Goal: Task Accomplishment & Management: Manage account settings

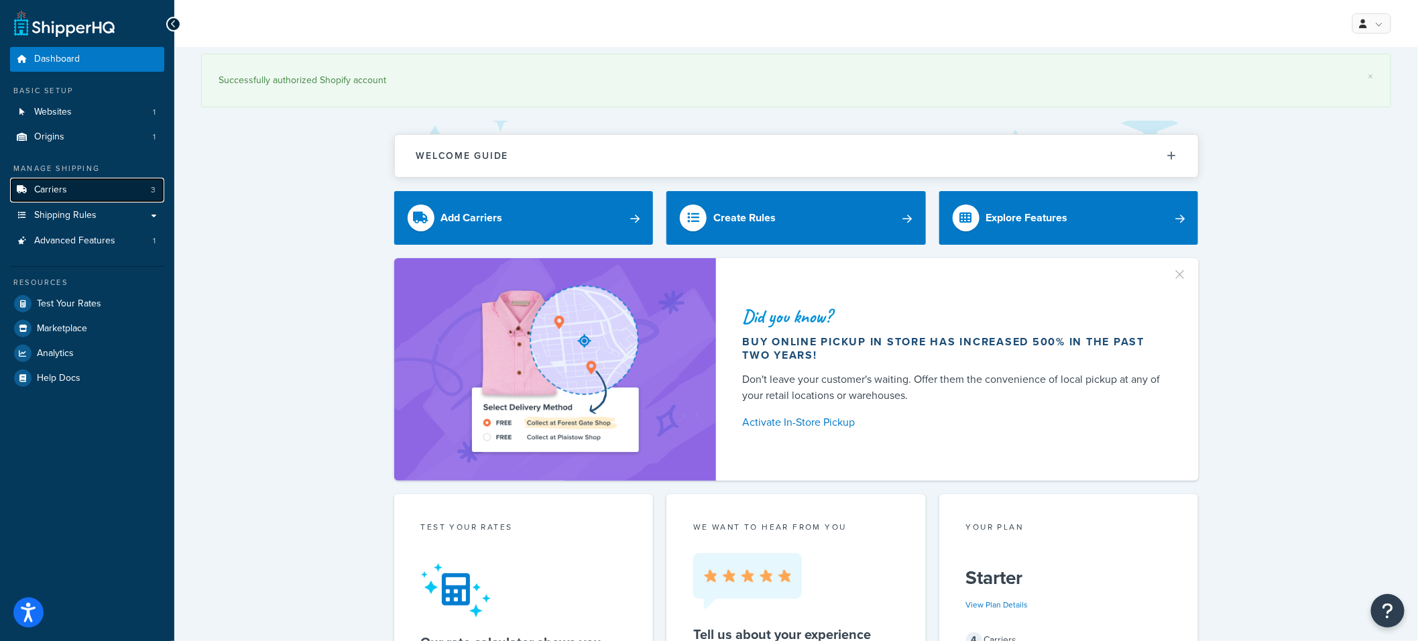
click at [82, 188] on link "Carriers 3" at bounding box center [87, 190] width 154 height 25
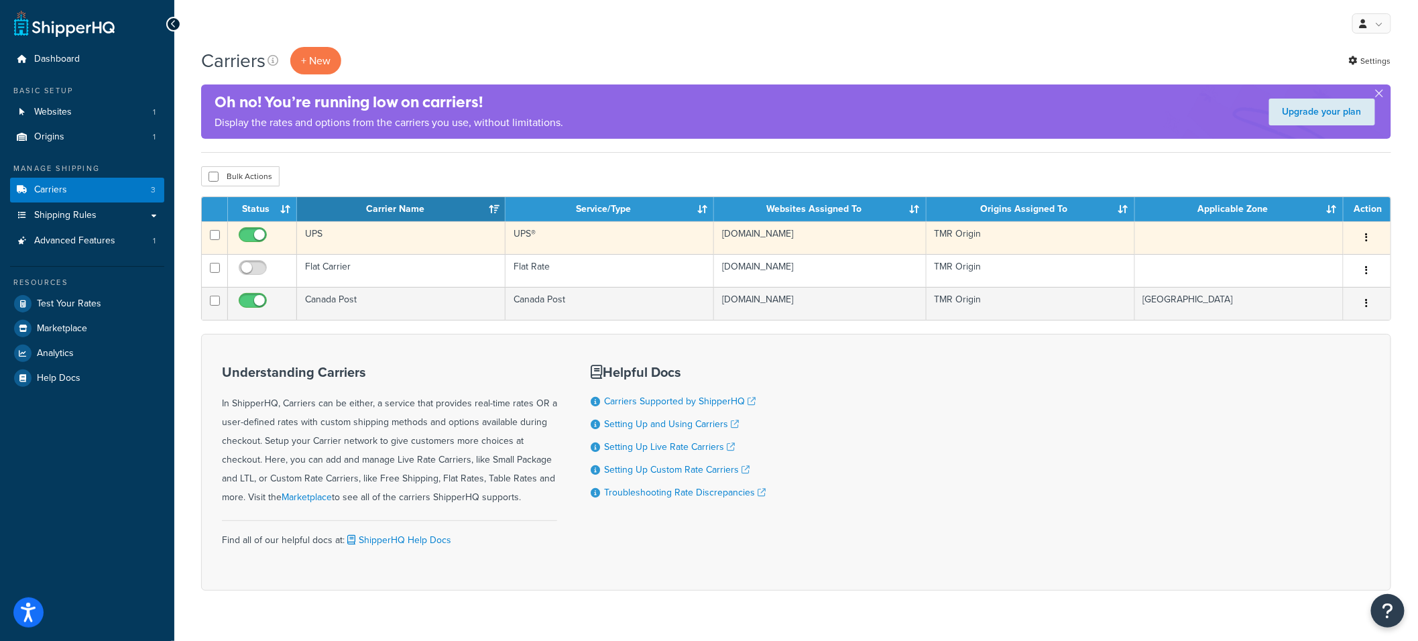
click at [355, 246] on td "UPS" at bounding box center [401, 237] width 209 height 33
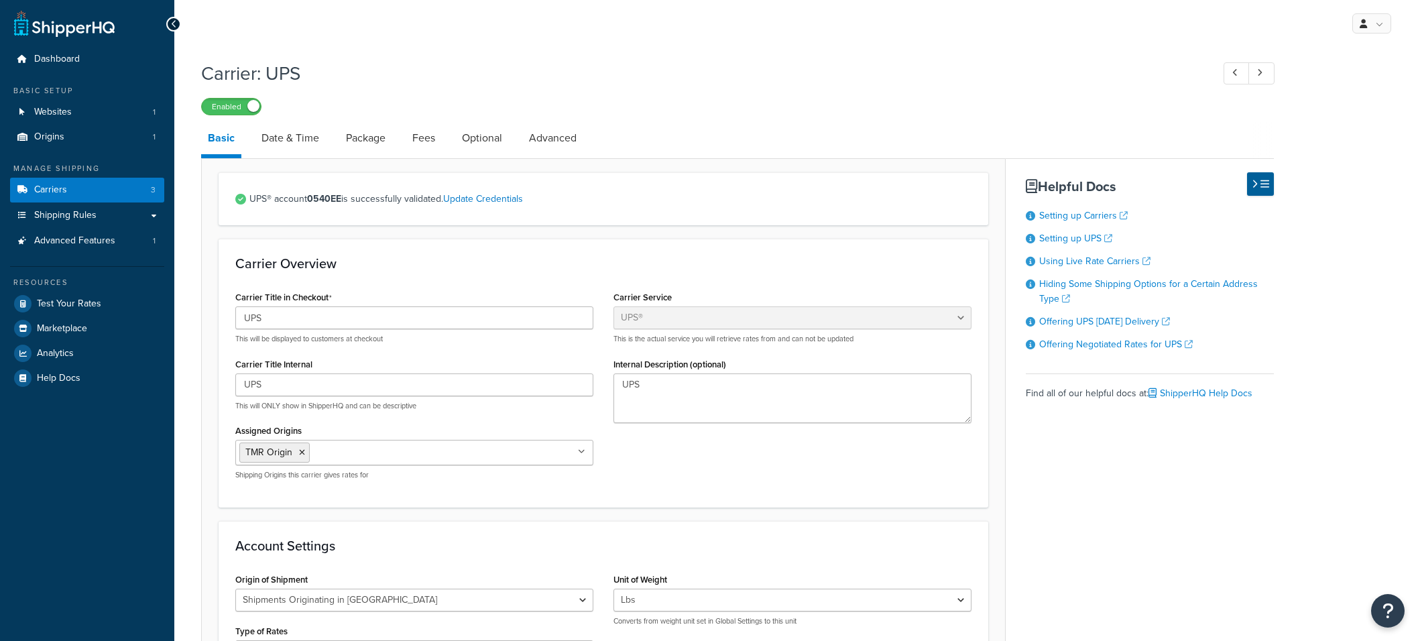
select select "ups"
select select "can"
click at [434, 138] on link "Fees" at bounding box center [424, 138] width 36 height 32
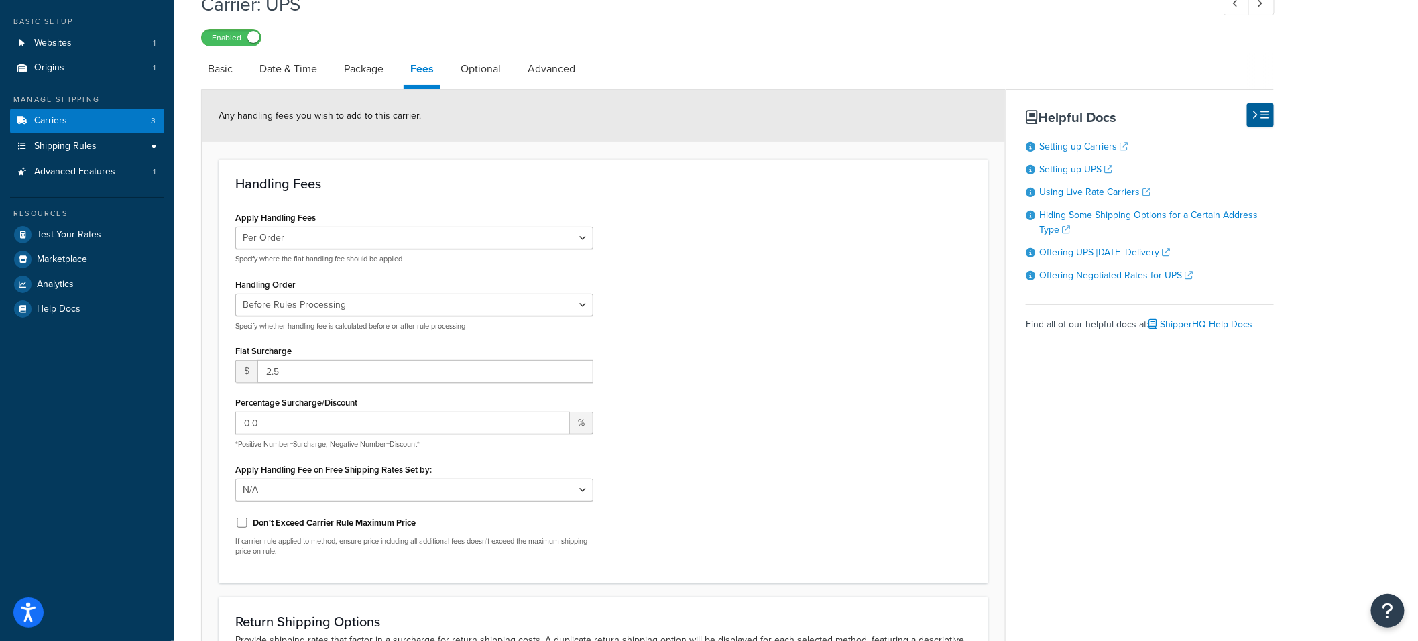
scroll to position [83, 0]
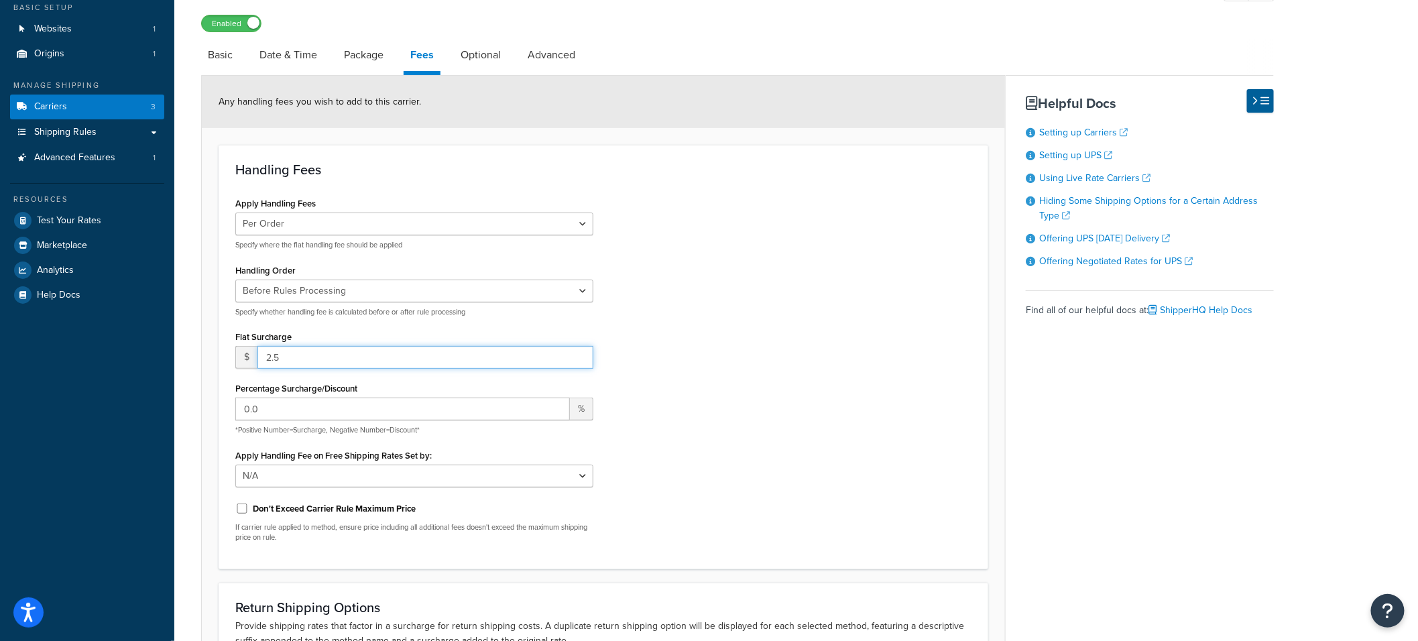
drag, startPoint x: 312, startPoint y: 361, endPoint x: 184, endPoint y: 348, distance: 128.8
click at [184, 348] on div "Carrier: UPS Enabled Basic Date & Time Package Fees Optional Advanced Any handl…" at bounding box center [796, 382] width 1244 height 823
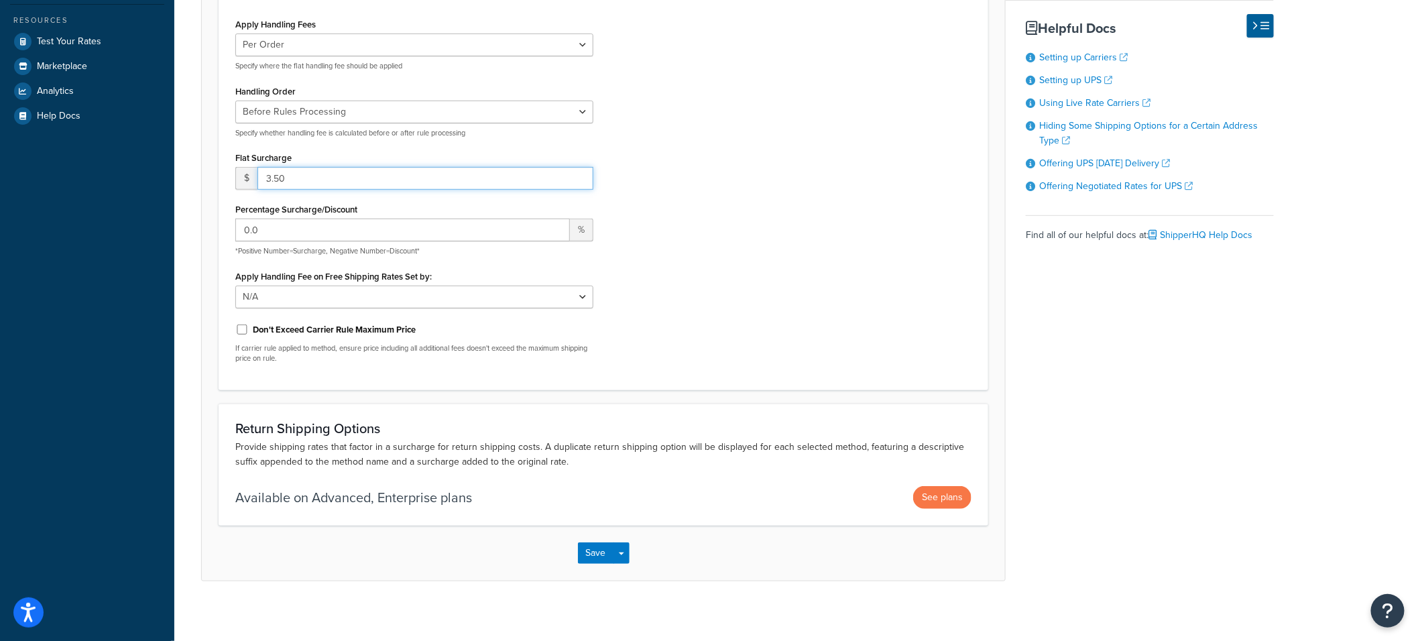
scroll to position [269, 0]
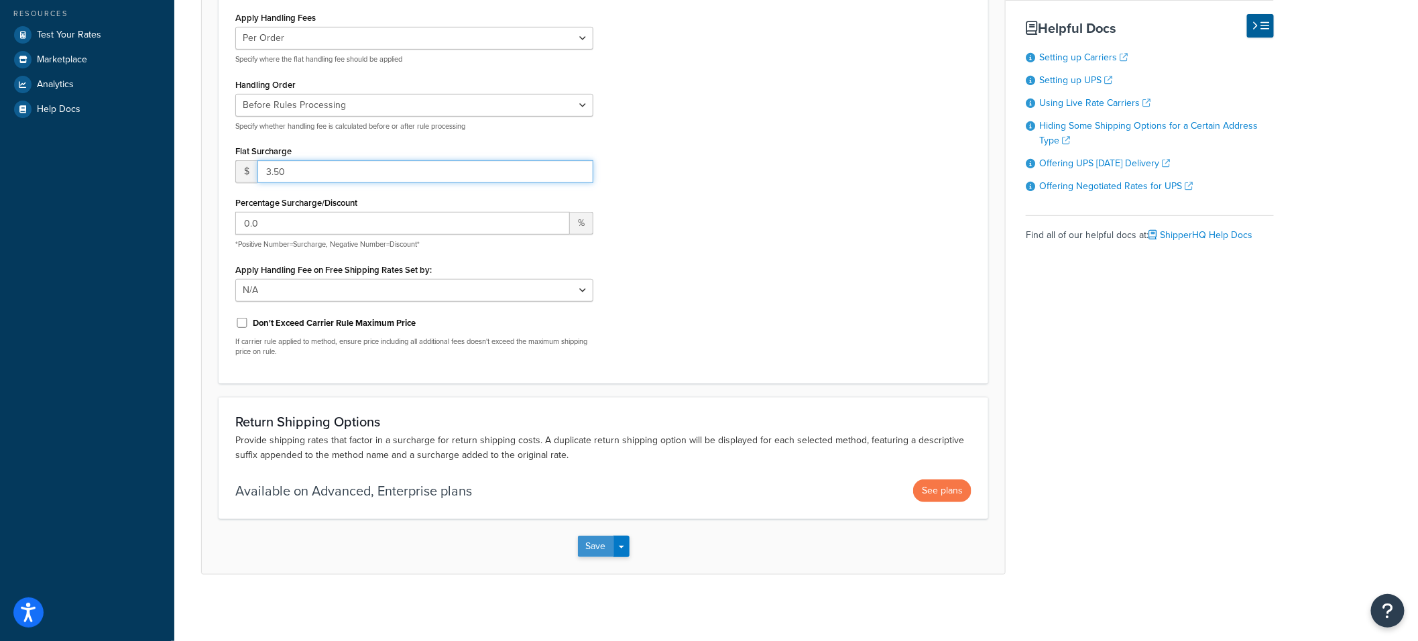
type input "3.50"
click at [597, 544] on button "Save" at bounding box center [596, 546] width 36 height 21
